Goal: Task Accomplishment & Management: Use online tool/utility

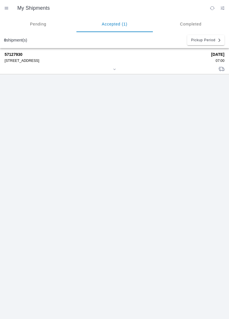
click at [185, 68] on div at bounding box center [115, 70] width 220 height 4
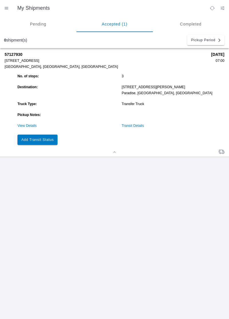
click at [46, 142] on button "Add Transit Status" at bounding box center [37, 140] width 40 height 10
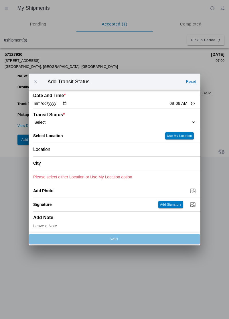
click at [172, 120] on select "Select Arrive at Drop Off Arrive at Pickup Break Start Break Stop Depart Drop O…" at bounding box center [114, 122] width 163 height 5
select select "ARVPULOC"
click at [0, 0] on slot "Use My Location" at bounding box center [0, 0] width 0 height 0
type input "Paradise"
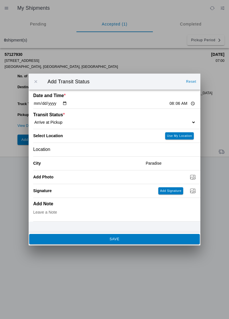
click at [177, 121] on select "Select Arrive at Drop Off Arrive at Pickup Break Start Break Stop Depart Drop O…" at bounding box center [114, 122] width 163 height 5
select select "ARVDLVLOC"
click at [145, 242] on button "SAVE" at bounding box center [114, 239] width 171 height 10
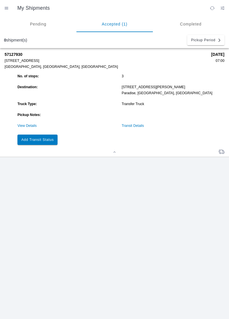
click at [43, 143] on button "Add Transit Status" at bounding box center [37, 140] width 40 height 10
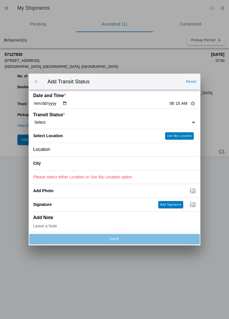
click at [159, 120] on select "Select Arrive at Drop Off Arrive at Pickup Break Start Break Stop Depart Drop O…" at bounding box center [114, 122] width 163 height 5
select select "DPTDLVLOC"
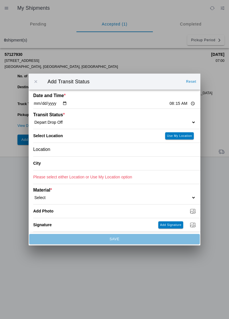
click at [0, 0] on slot "Use My Location" at bounding box center [0, 0] width 0 height 0
type input "Paradise"
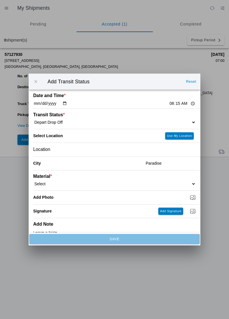
click at [157, 185] on select "Select 1" x 3" Rock 1" x 4" Rock 2" x 4" Rock Asphalt Cold Patch Backfill Spec …" at bounding box center [114, 183] width 163 height 5
select select "708650"
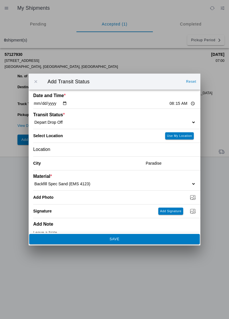
click at [138, 239] on span "SAVE" at bounding box center [114, 238] width 163 height 3
